Goal: Browse casually

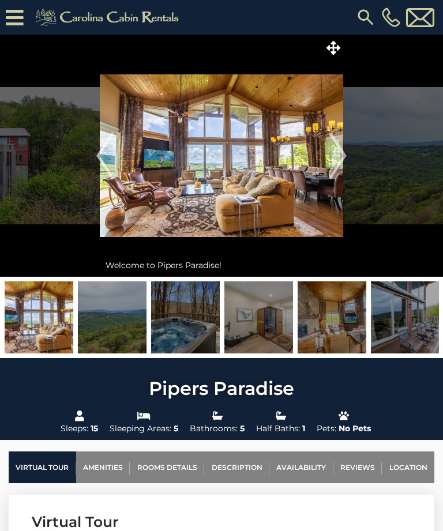
click at [343, 161] on img "Next" at bounding box center [337, 156] width 17 height 46
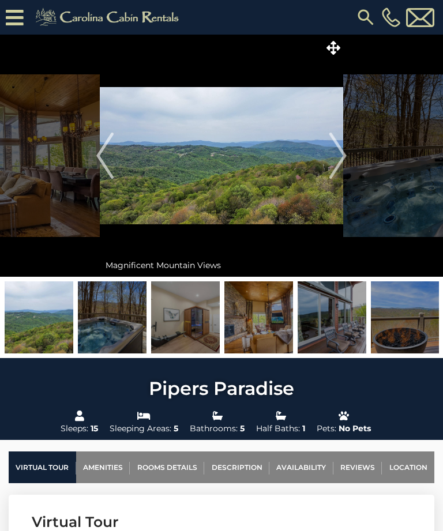
click at [338, 176] on img "Next" at bounding box center [337, 156] width 17 height 46
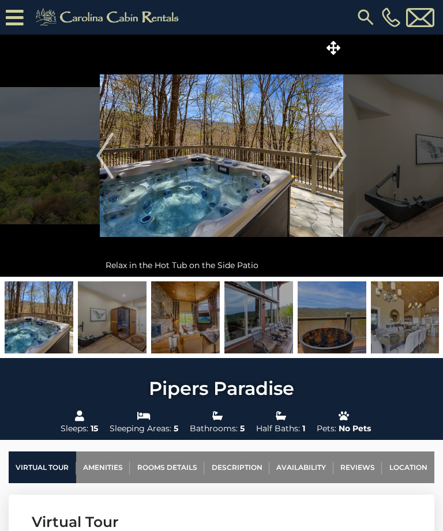
click at [345, 157] on img "Next" at bounding box center [337, 156] width 17 height 46
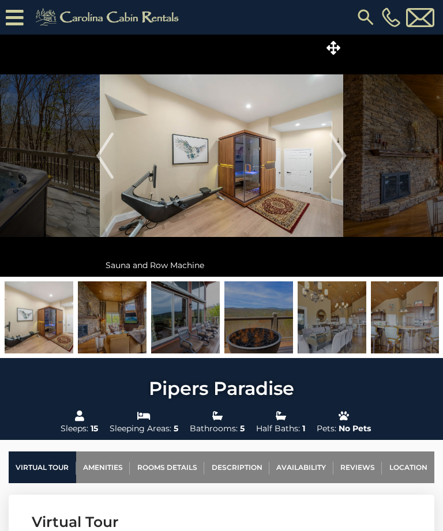
click at [341, 158] on img "Next" at bounding box center [337, 156] width 17 height 46
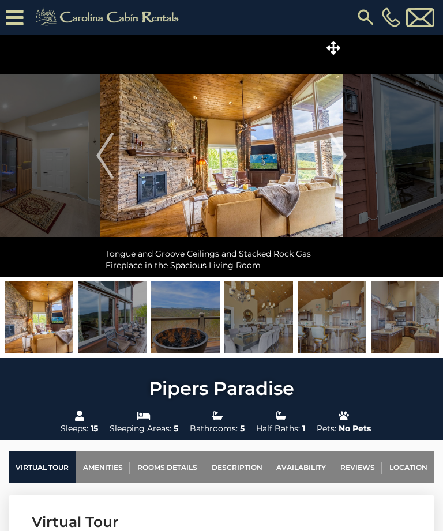
click at [334, 161] on img "Next" at bounding box center [337, 156] width 17 height 46
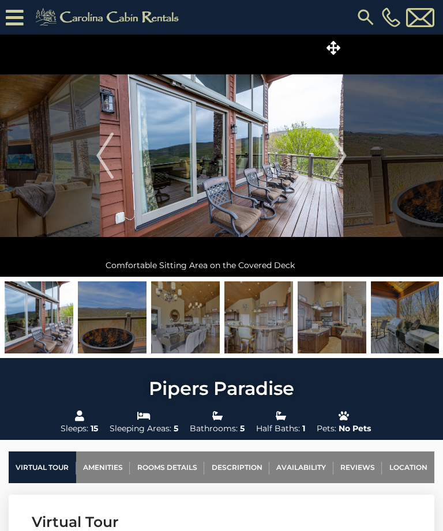
click at [340, 155] on img "Next" at bounding box center [337, 156] width 17 height 46
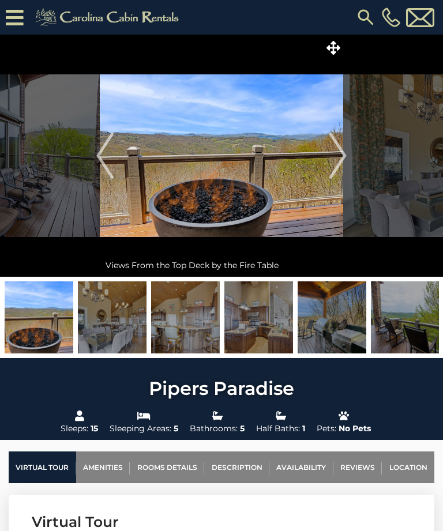
click at [342, 143] on img "Next" at bounding box center [337, 156] width 17 height 46
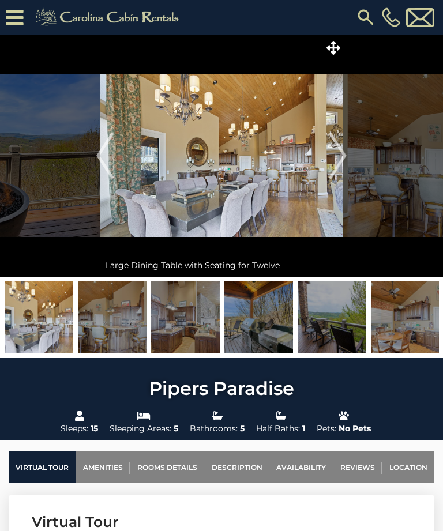
click at [342, 146] on img "Next" at bounding box center [337, 156] width 17 height 46
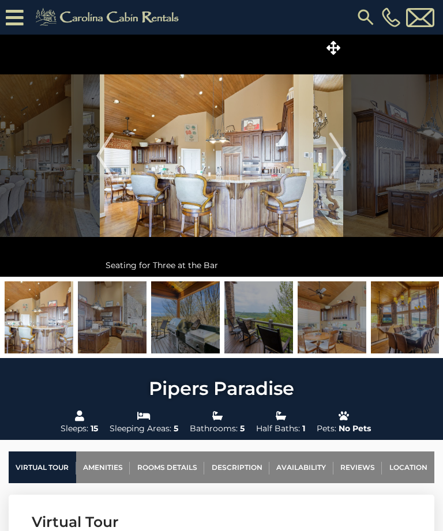
click at [342, 149] on img "Next" at bounding box center [337, 156] width 17 height 46
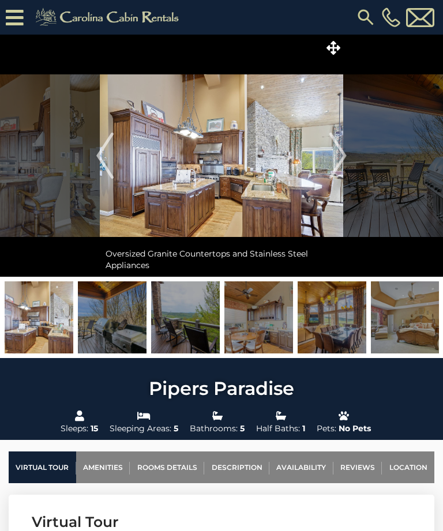
click at [345, 150] on img "Next" at bounding box center [337, 156] width 17 height 46
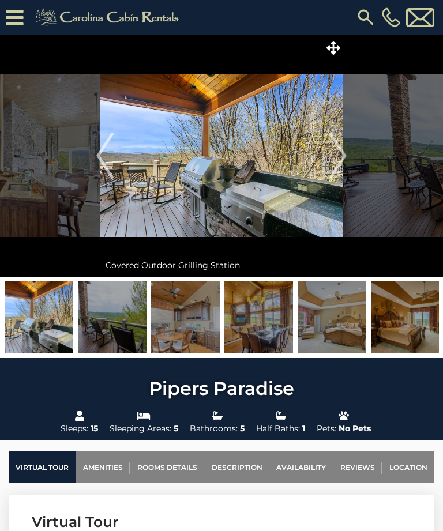
click at [341, 148] on img "Next" at bounding box center [337, 156] width 17 height 46
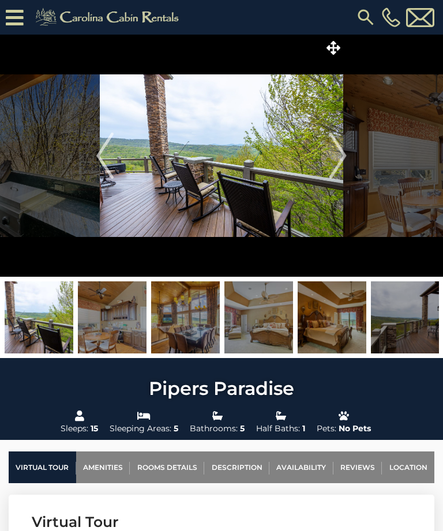
click at [341, 150] on img "Next" at bounding box center [337, 156] width 17 height 46
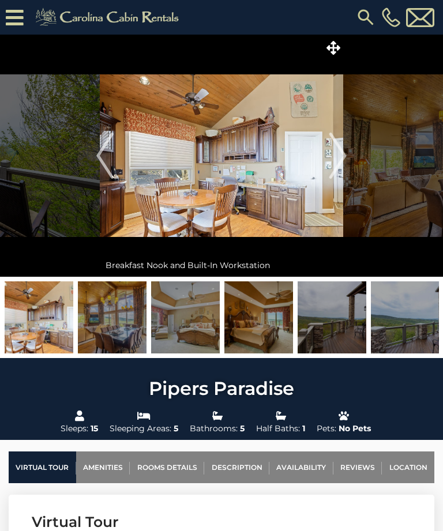
click at [340, 150] on img "Next" at bounding box center [337, 156] width 17 height 46
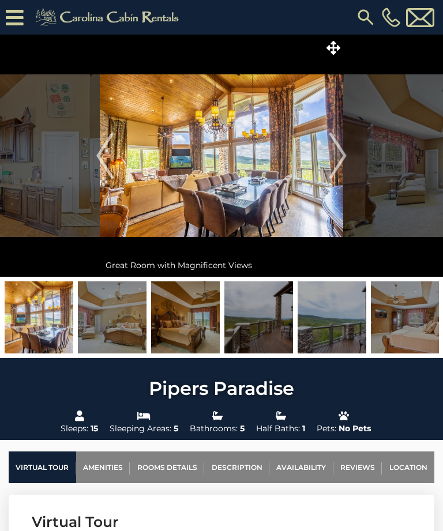
click at [343, 150] on img "Next" at bounding box center [337, 156] width 17 height 46
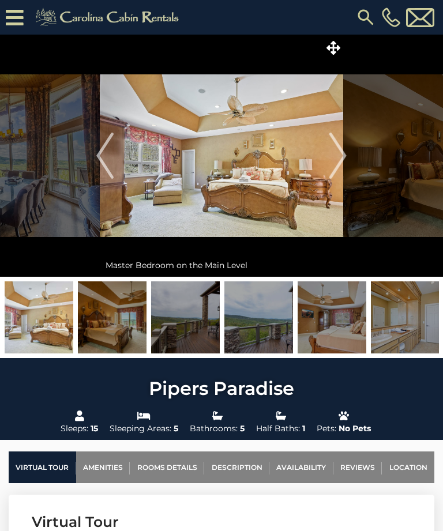
click at [342, 164] on img "Next" at bounding box center [337, 156] width 17 height 46
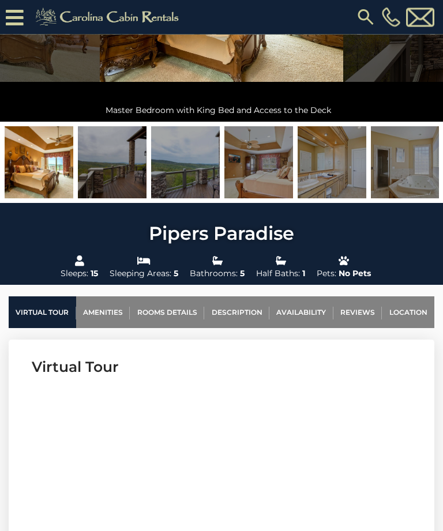
scroll to position [175, 0]
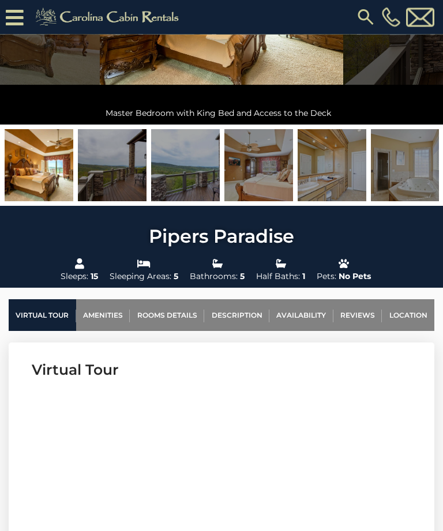
click at [398, 169] on img at bounding box center [405, 166] width 69 height 72
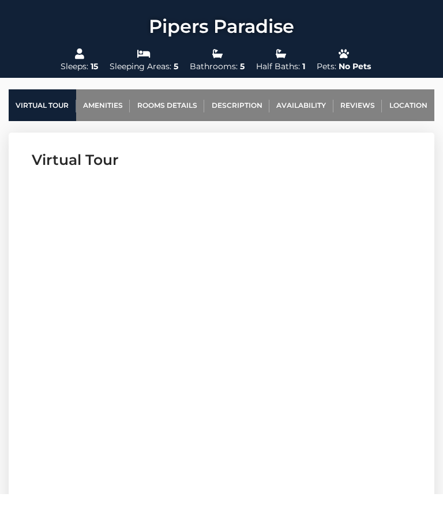
scroll to position [385, 0]
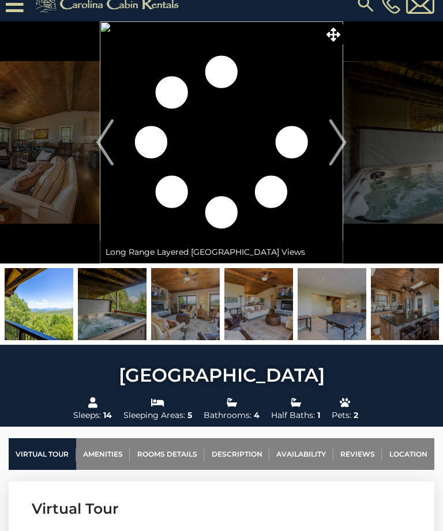
click at [159, 324] on img at bounding box center [185, 304] width 69 height 72
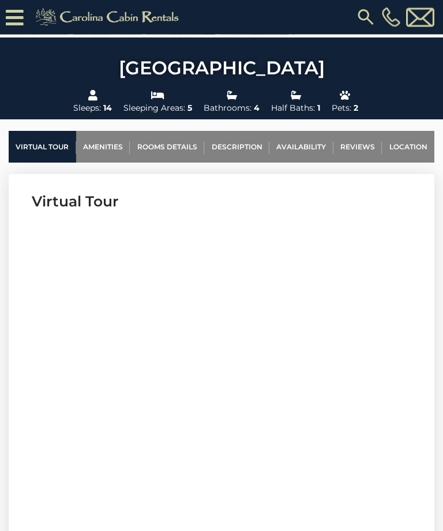
scroll to position [331, 0]
